Goal: Task Accomplishment & Management: Use online tool/utility

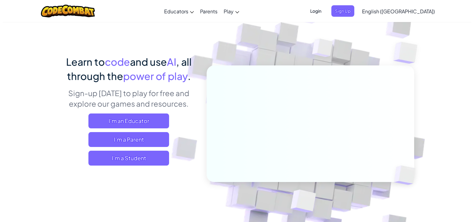
scroll to position [31, 0]
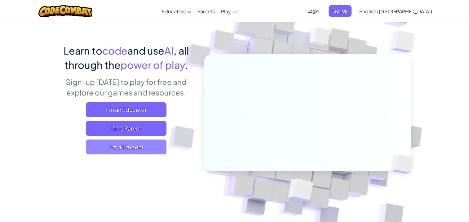
click at [133, 146] on span "I'm a Student" at bounding box center [126, 147] width 81 height 15
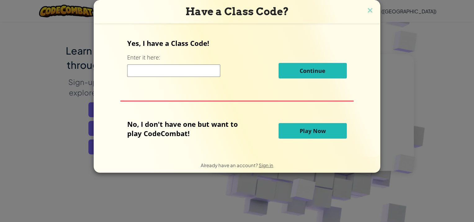
click at [308, 132] on span "Play Now" at bounding box center [313, 130] width 26 height 7
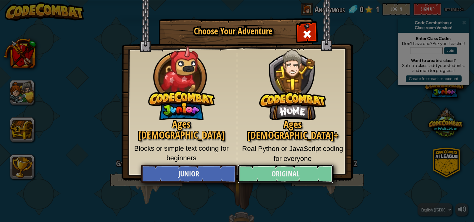
click at [272, 170] on link "Original" at bounding box center [286, 174] width 96 height 19
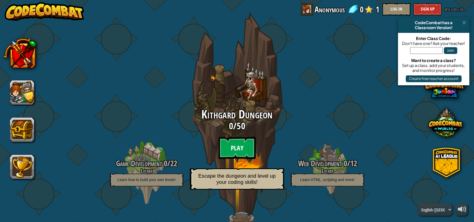
click at [234, 151] on btn "Play" at bounding box center [236, 148] width 37 height 22
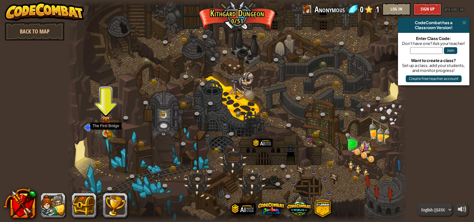
click at [107, 124] on img at bounding box center [106, 125] width 8 height 18
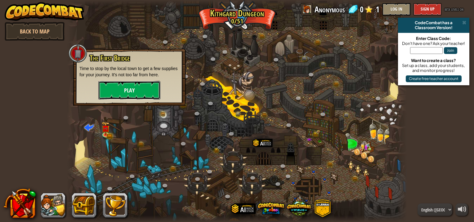
click at [127, 86] on button "Play" at bounding box center [129, 90] width 62 height 19
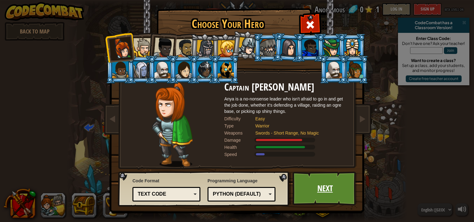
click at [325, 188] on link "Next" at bounding box center [325, 189] width 65 height 34
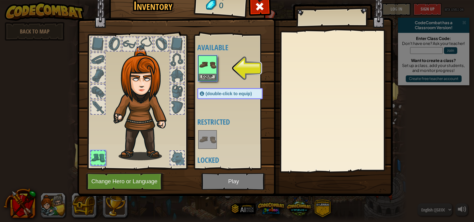
click at [221, 182] on img at bounding box center [235, 83] width 316 height 225
click at [205, 65] on img at bounding box center [207, 64] width 17 height 17
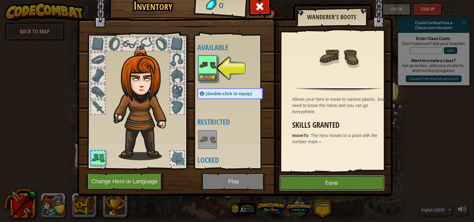
click at [318, 186] on button "Equip" at bounding box center [332, 183] width 105 height 16
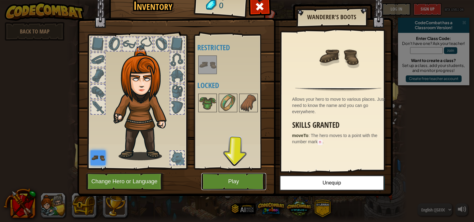
click at [242, 181] on button "Play" at bounding box center [233, 181] width 65 height 17
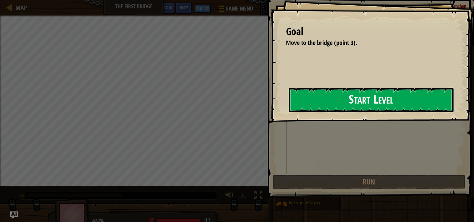
click at [319, 111] on button "Start Level" at bounding box center [371, 100] width 165 height 25
